Goal: Book appointment/travel/reservation

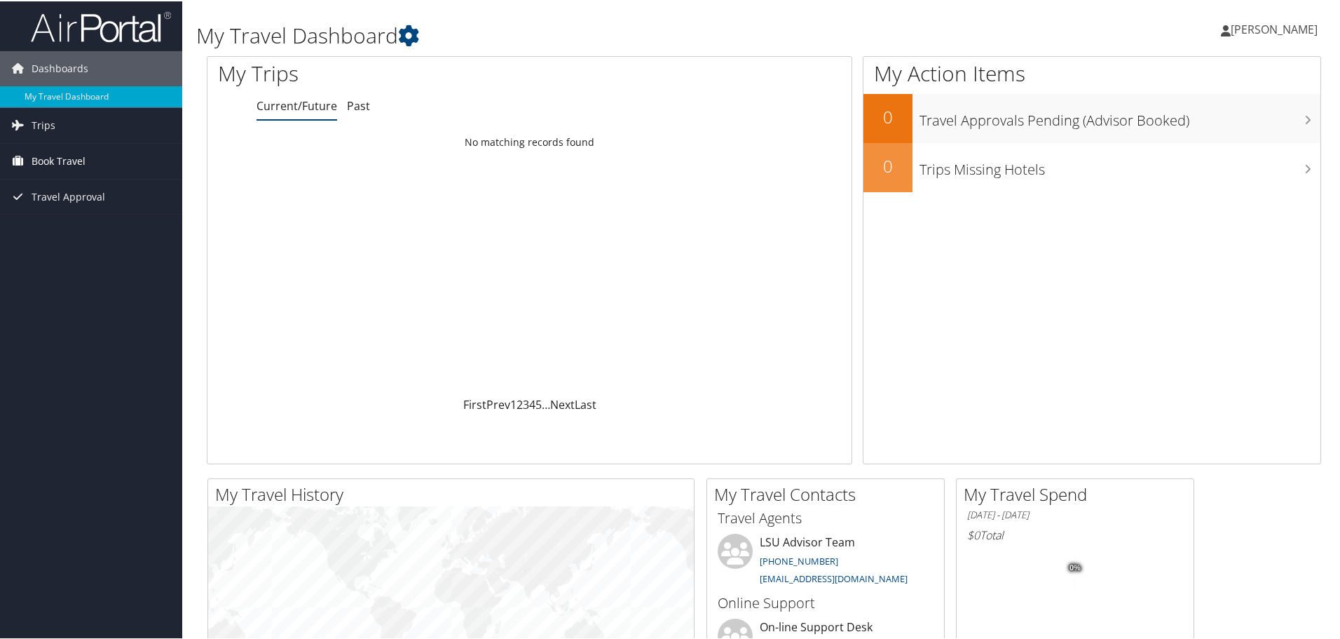
click at [56, 151] on span "Book Travel" at bounding box center [59, 159] width 54 height 35
click at [63, 204] on link "Book/Manage Online Trips" at bounding box center [91, 208] width 182 height 21
click at [71, 156] on span "Book Travel" at bounding box center [59, 159] width 54 height 35
click at [82, 212] on link "Book/Manage Online Trips" at bounding box center [91, 208] width 182 height 21
click at [363, 99] on link "Past" at bounding box center [358, 104] width 23 height 15
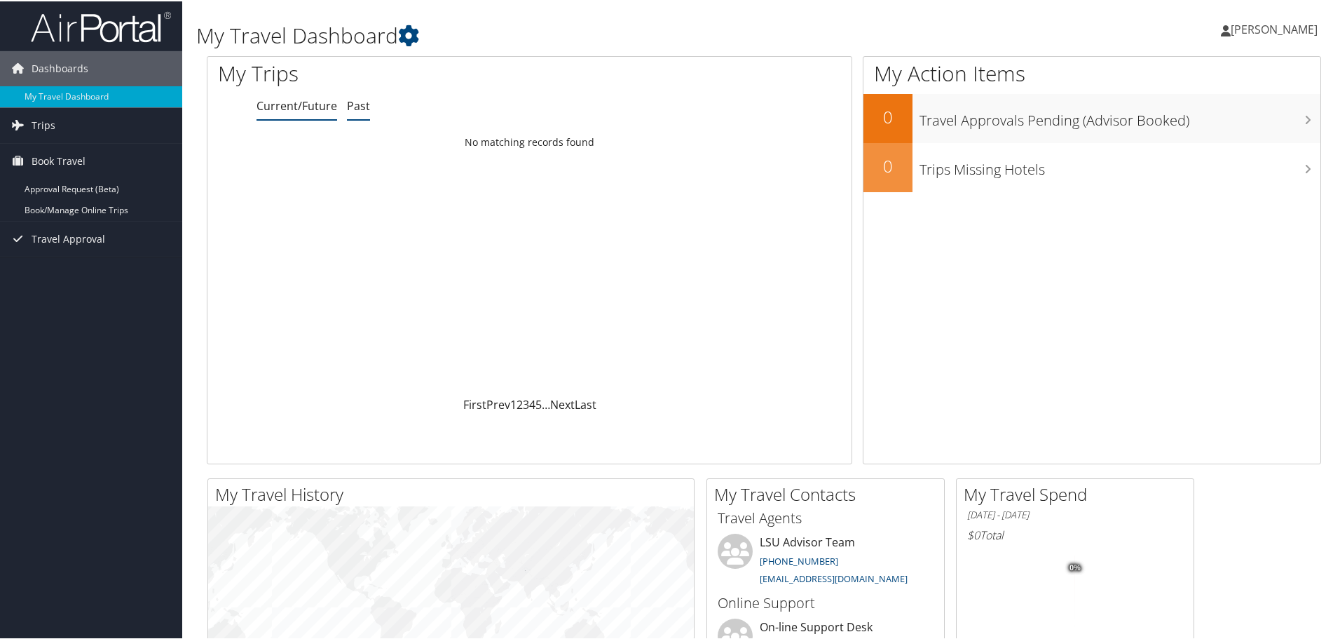
click at [306, 103] on link "Current/Future" at bounding box center [297, 104] width 81 height 15
